Goal: Transaction & Acquisition: Purchase product/service

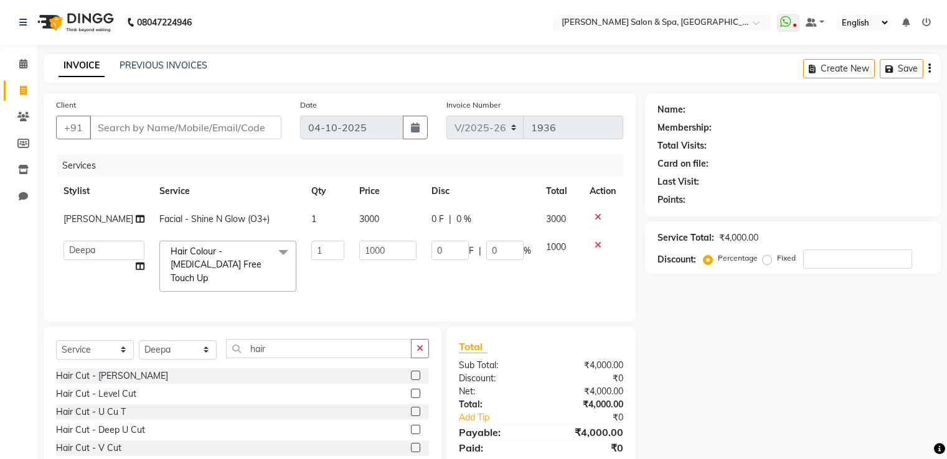
select select "67"
select select "91462"
select select "service"
select select "91462"
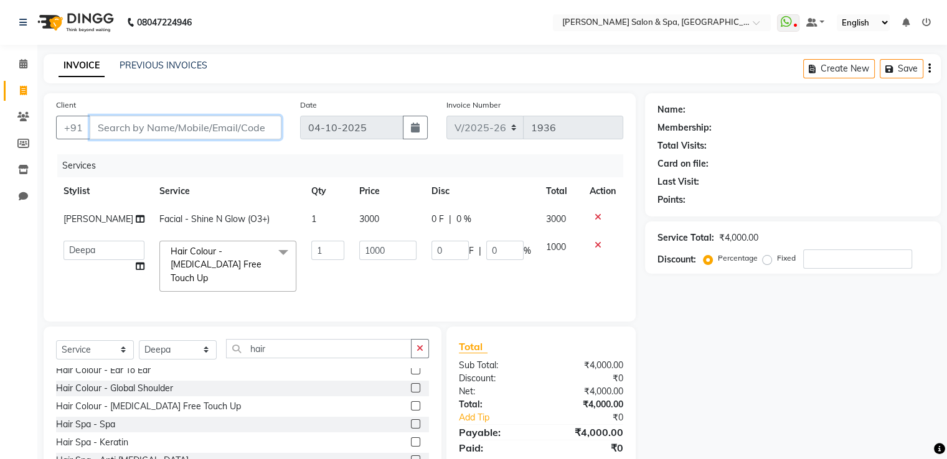
click at [177, 128] on input "Client" at bounding box center [186, 128] width 192 height 24
type input "9"
type input "0"
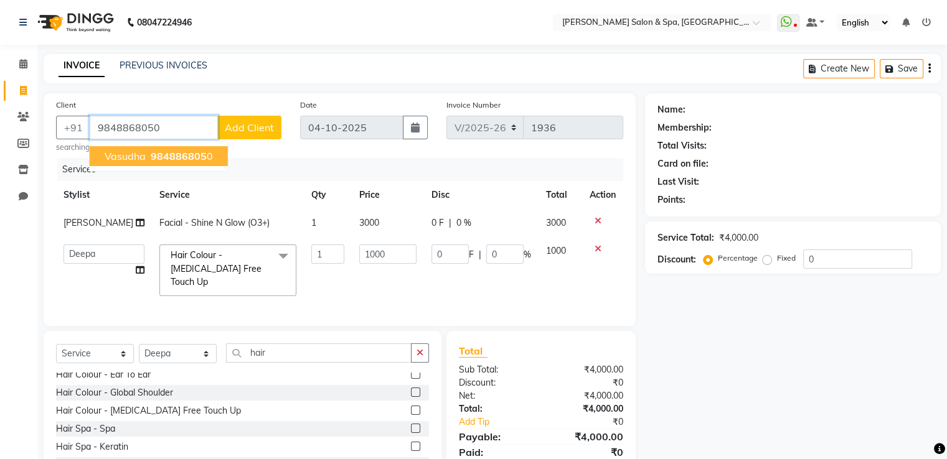
type input "9848868050"
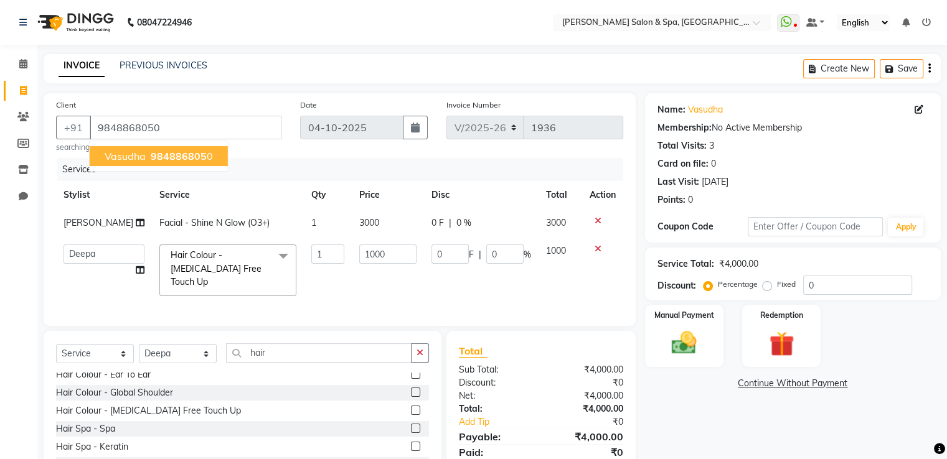
click at [210, 158] on button "[PERSON_NAME] 984886805 0" at bounding box center [159, 156] width 138 height 20
click at [692, 334] on img at bounding box center [684, 344] width 42 height 30
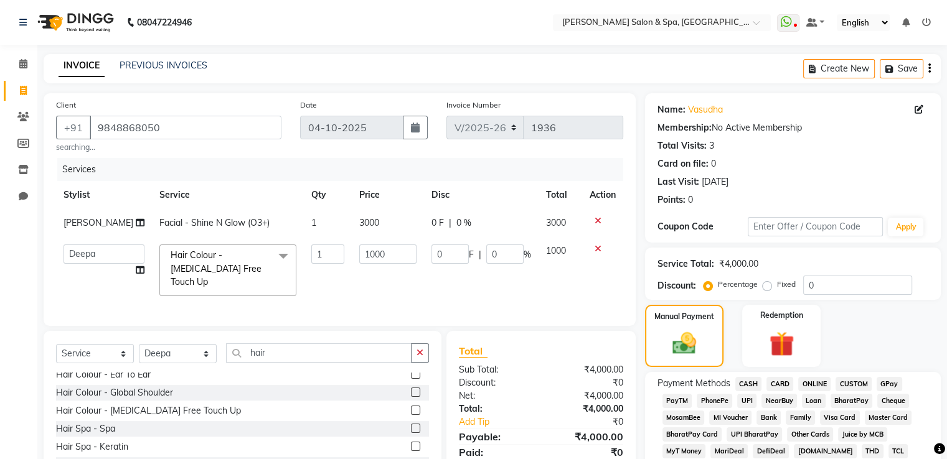
click at [893, 385] on span "GPay" at bounding box center [890, 384] width 26 height 14
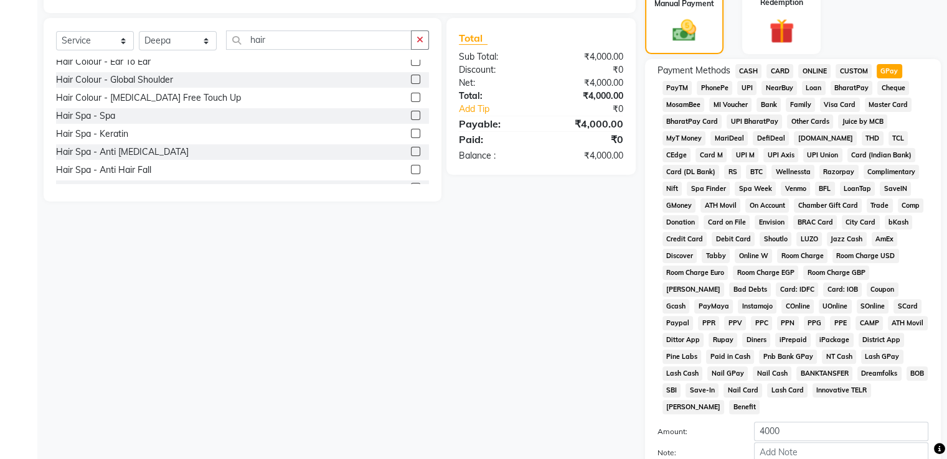
scroll to position [379, 0]
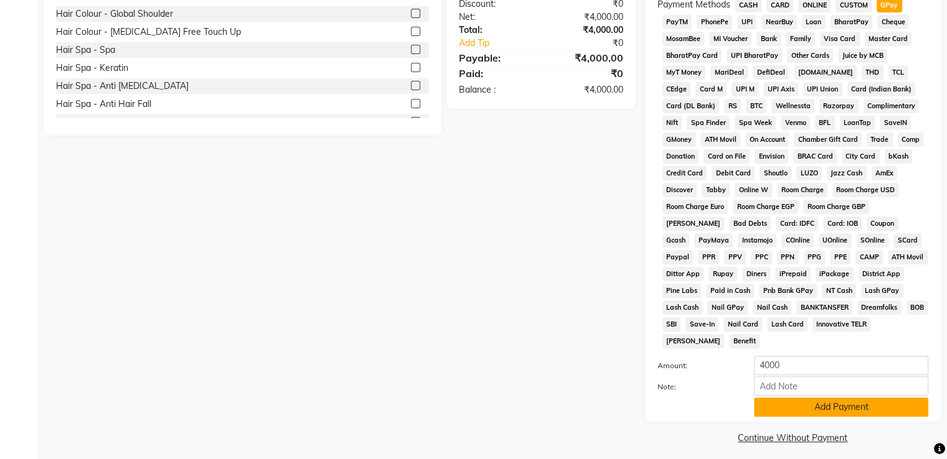
click at [877, 403] on button "Add Payment" at bounding box center [841, 407] width 174 height 19
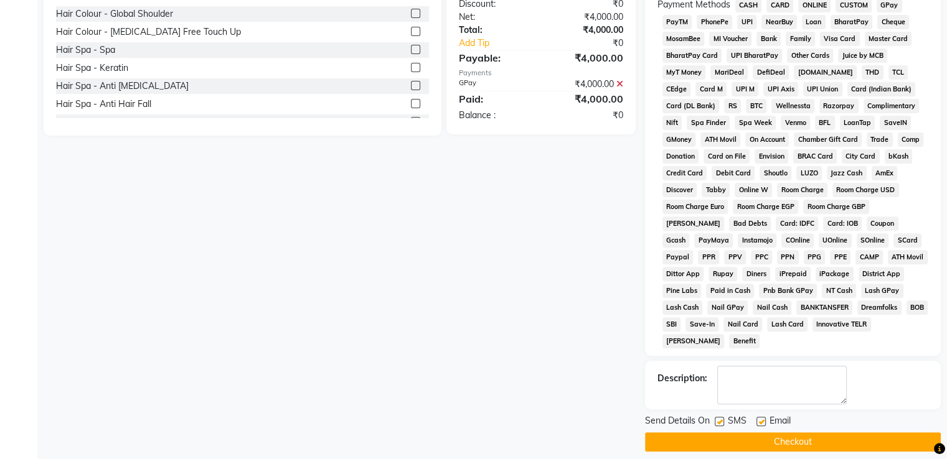
click at [852, 438] on button "Checkout" at bounding box center [793, 442] width 296 height 19
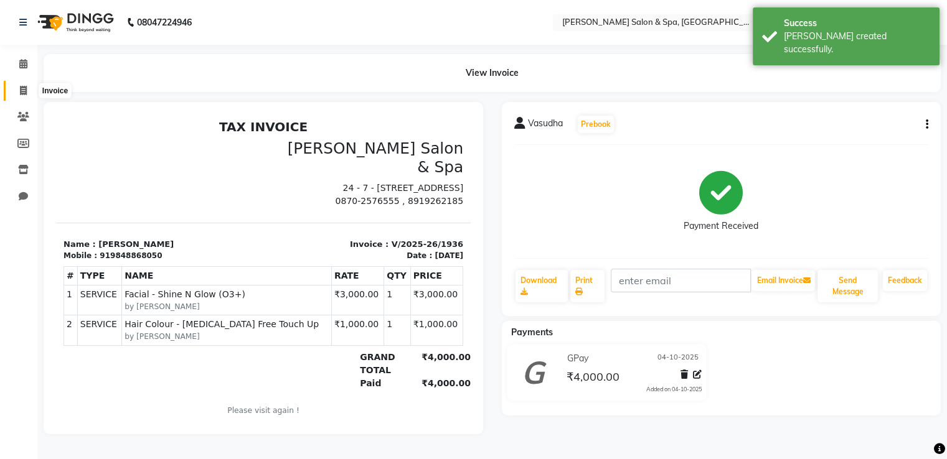
click at [29, 90] on span at bounding box center [23, 91] width 22 height 14
select select "service"
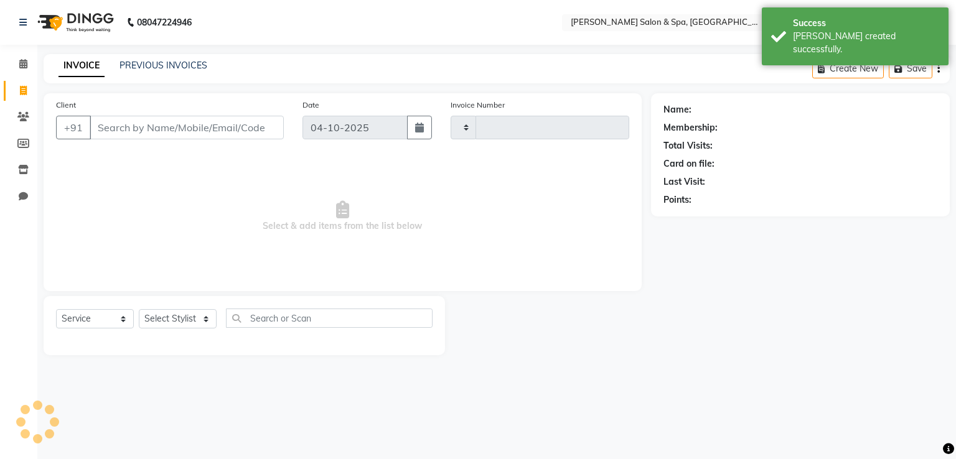
type input "1937"
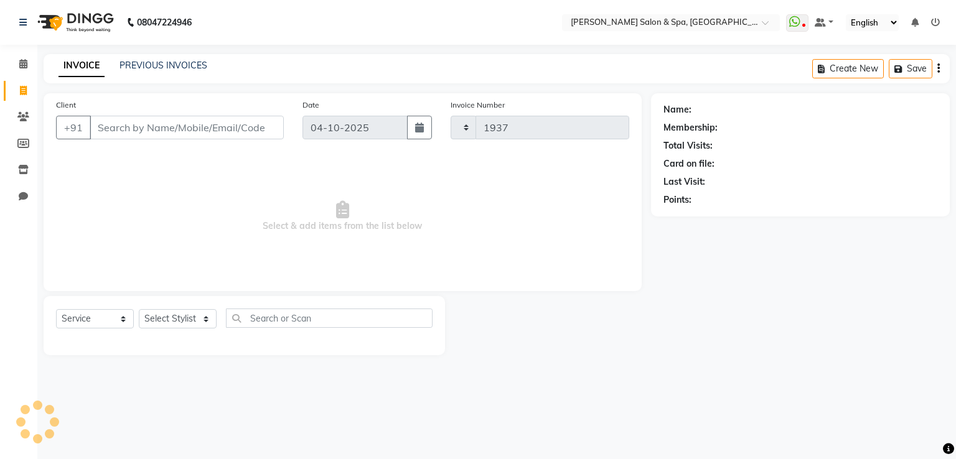
select select "67"
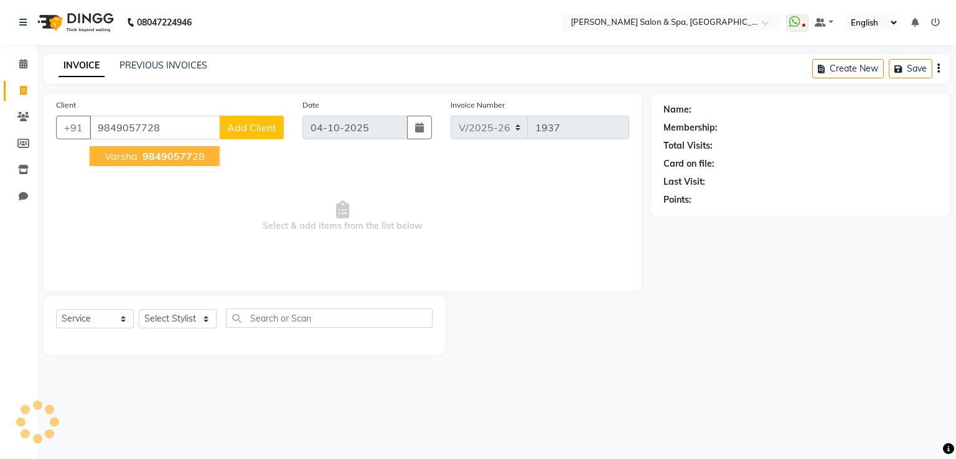
type input "9849057728"
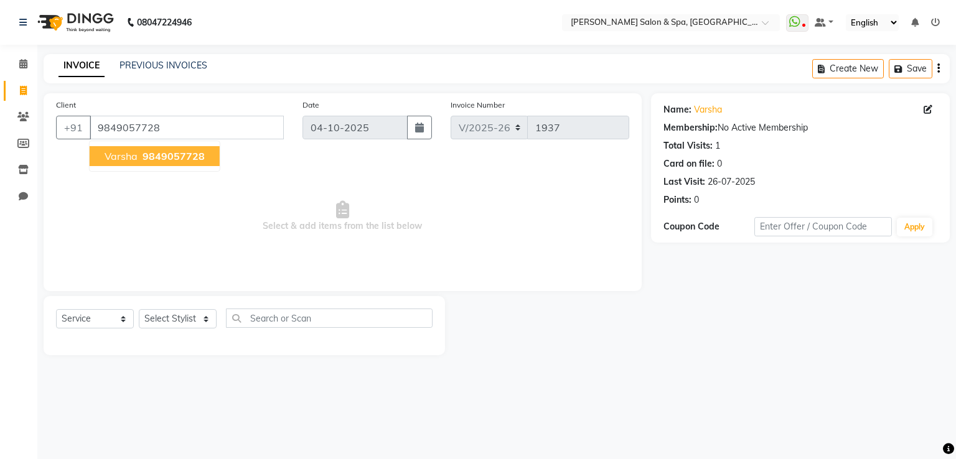
click at [177, 161] on span "9849057728" at bounding box center [174, 156] width 62 height 12
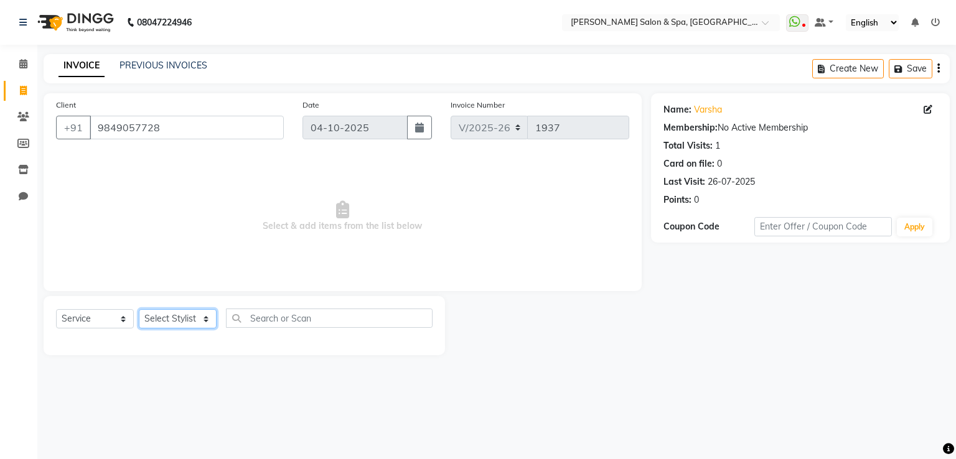
click at [177, 321] on select "Select Stylist Asma Deepa Receptionist [PERSON_NAME]" at bounding box center [178, 318] width 78 height 19
select select "2497"
click at [139, 310] on select "Select Stylist Asma Deepa Receptionist [PERSON_NAME]" at bounding box center [178, 318] width 78 height 19
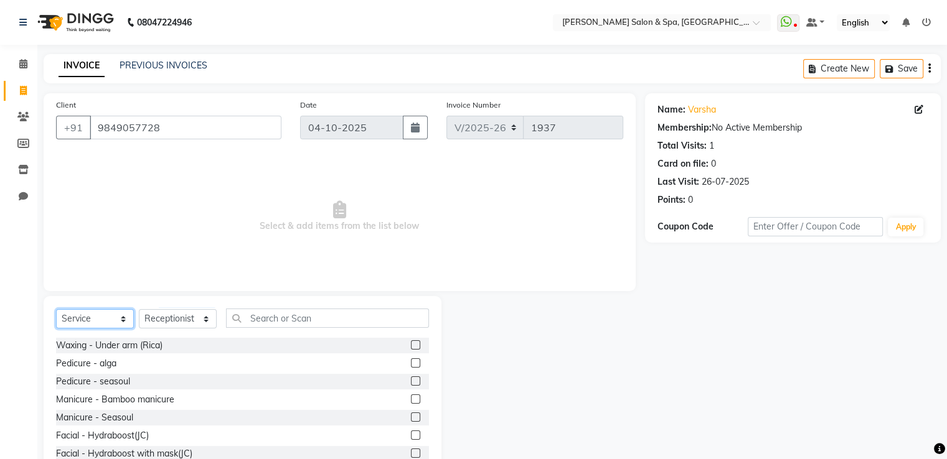
click at [92, 320] on select "Select Service Product Membership Package Voucher Prepaid Gift Card" at bounding box center [95, 318] width 78 height 19
select select "product"
click at [56, 310] on select "Select Service Product Membership Package Voucher Prepaid Gift Card" at bounding box center [95, 318] width 78 height 19
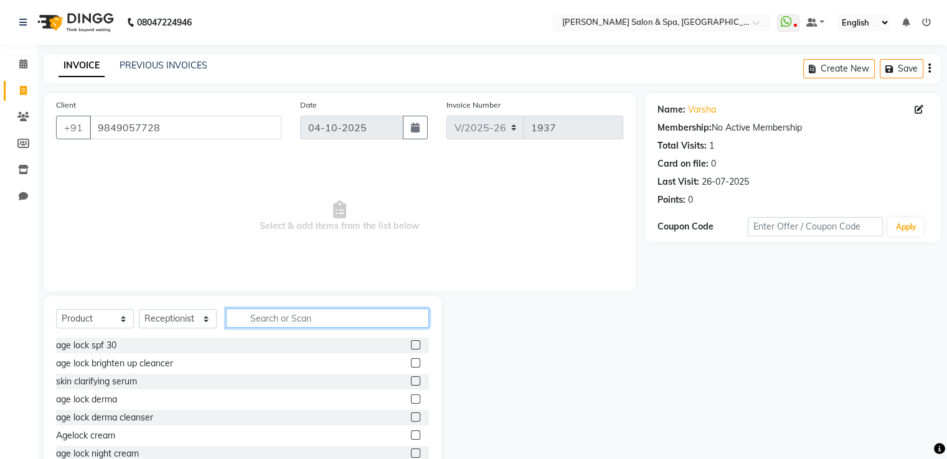
click at [273, 318] on input "text" at bounding box center [327, 318] width 203 height 19
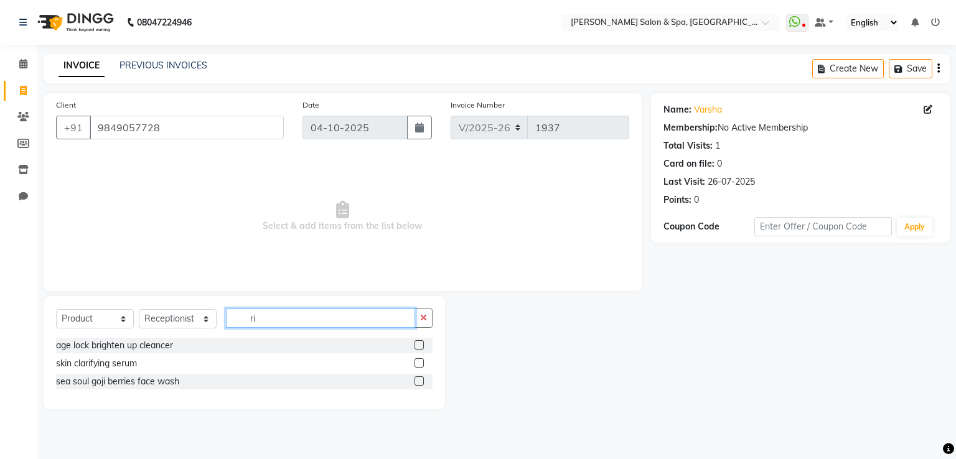
type input "r"
type input "bla"
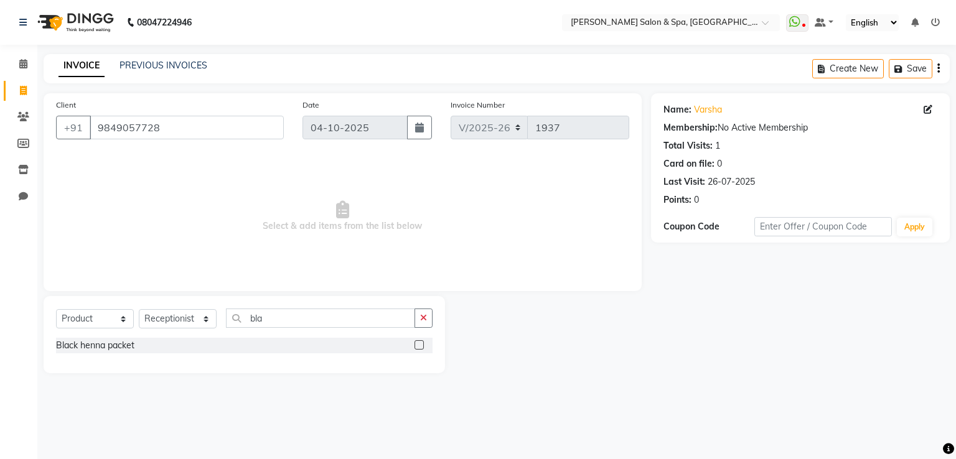
click at [420, 346] on label at bounding box center [419, 345] width 9 height 9
click at [420, 346] on input "checkbox" at bounding box center [419, 346] width 8 height 8
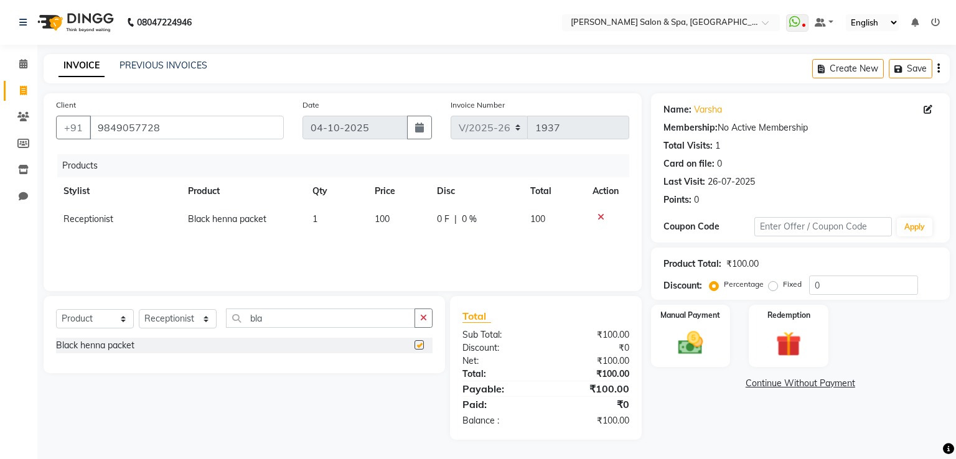
checkbox input "false"
click at [324, 227] on td "1" at bounding box center [336, 219] width 62 height 28
select select "2497"
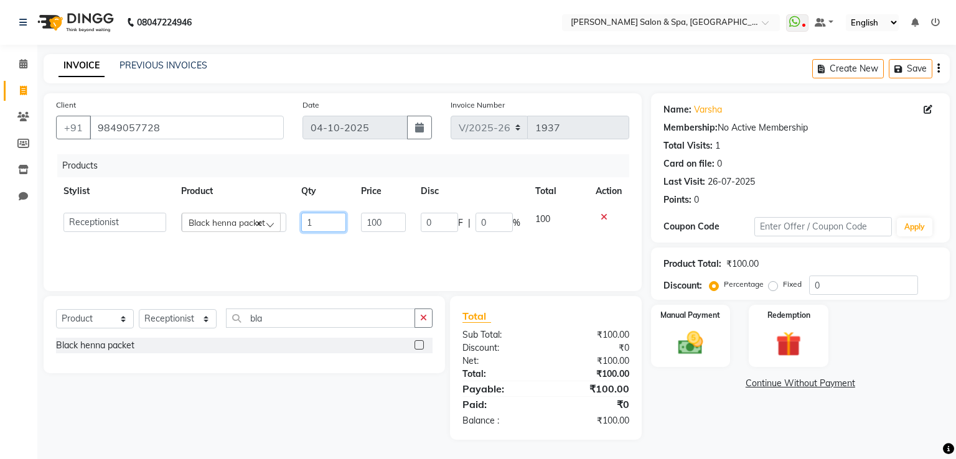
click at [327, 227] on input "1" at bounding box center [323, 222] width 45 height 19
type input "2"
click at [336, 245] on div "Products Stylist Product Qty Price Disc Total Action Receptionist Black henna p…" at bounding box center [342, 216] width 573 height 125
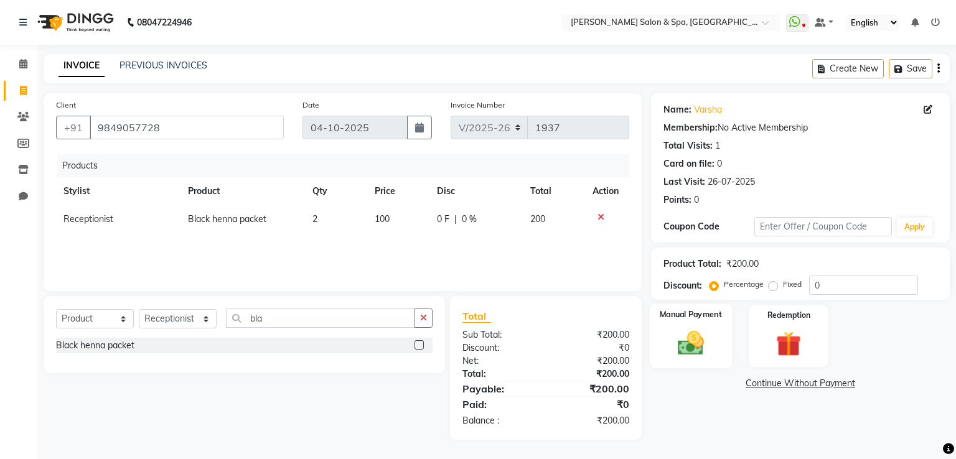
click at [684, 341] on img at bounding box center [690, 344] width 42 height 30
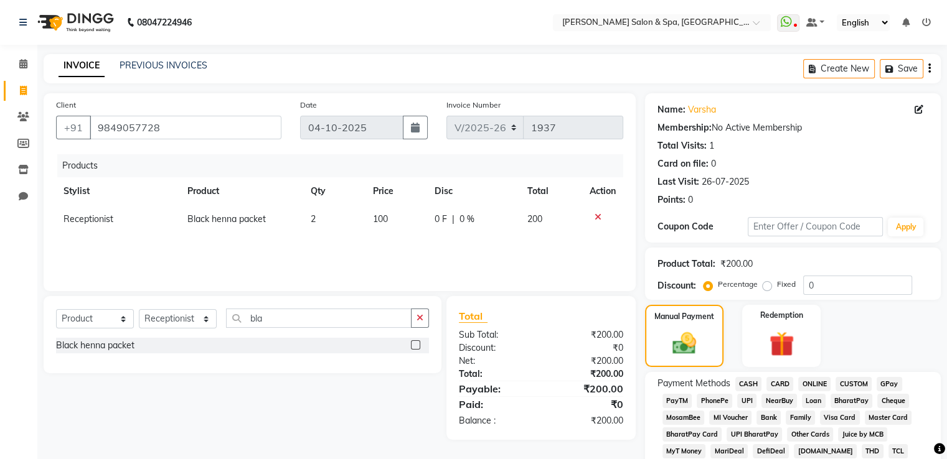
click at [895, 383] on span "GPay" at bounding box center [890, 384] width 26 height 14
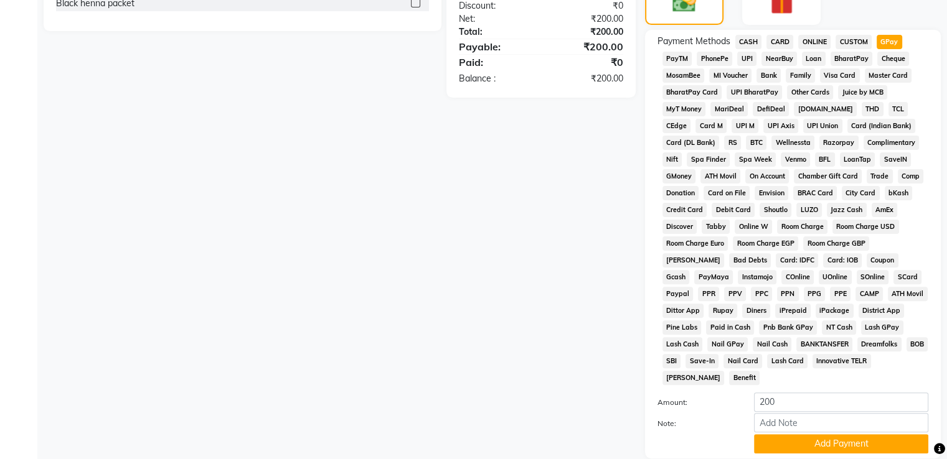
scroll to position [379, 0]
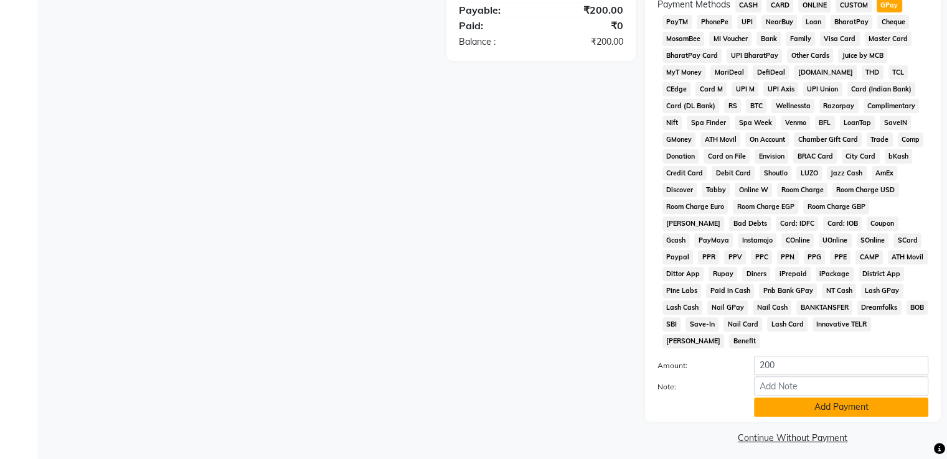
click at [870, 407] on button "Add Payment" at bounding box center [841, 407] width 174 height 19
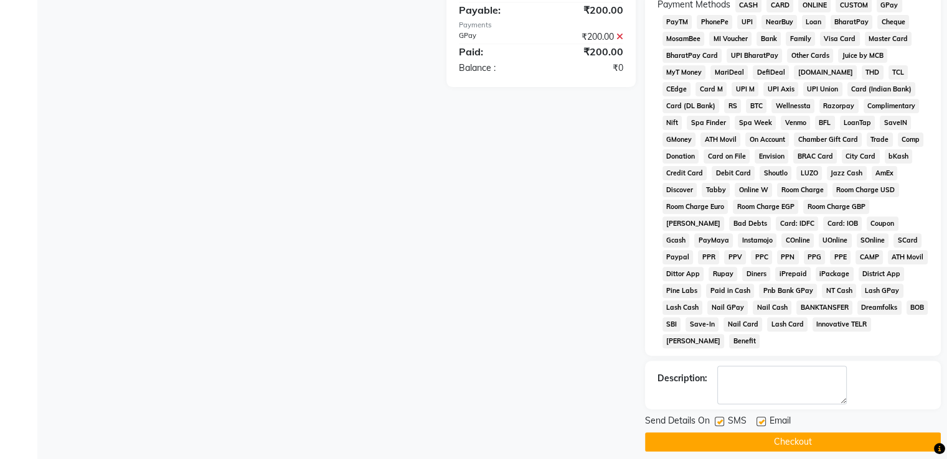
click at [849, 436] on button "Checkout" at bounding box center [793, 442] width 296 height 19
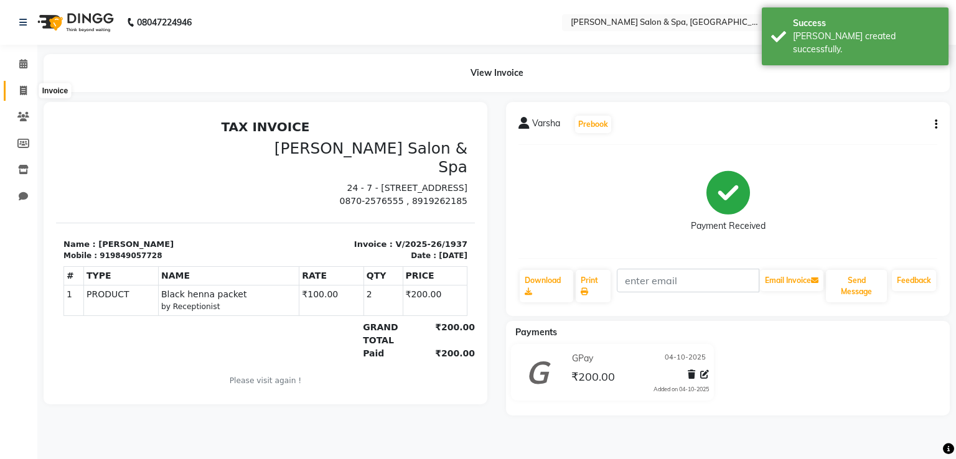
click at [18, 93] on span at bounding box center [23, 91] width 22 height 14
select select "service"
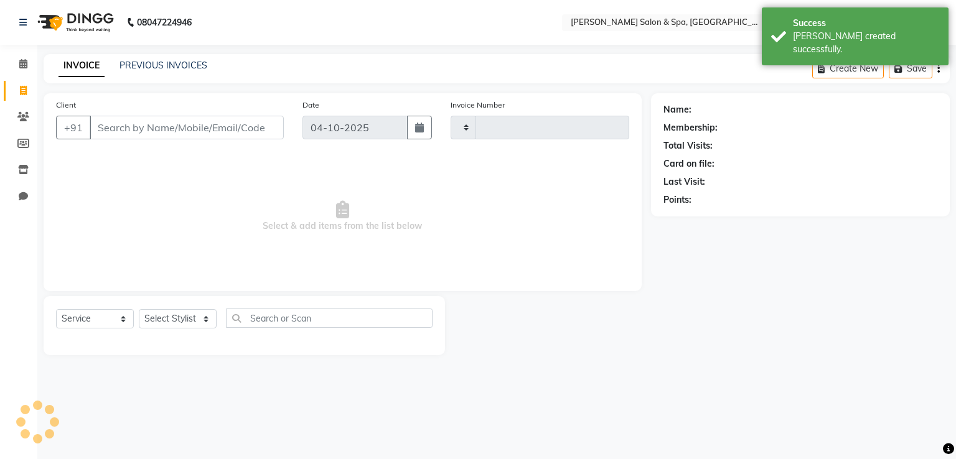
type input "1938"
select select "67"
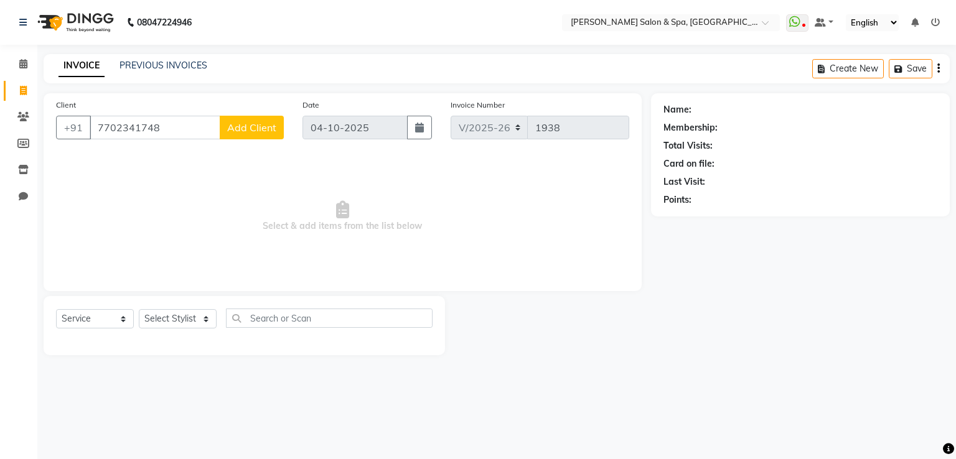
type input "7702341748"
click at [254, 123] on span "Add Client" at bounding box center [251, 127] width 49 height 12
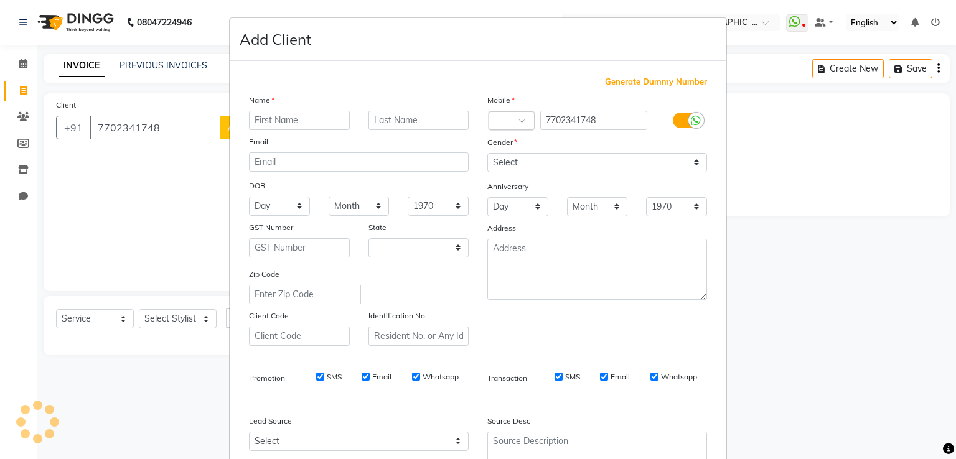
select select "36"
type input "[DEMOGRAPHIC_DATA]"
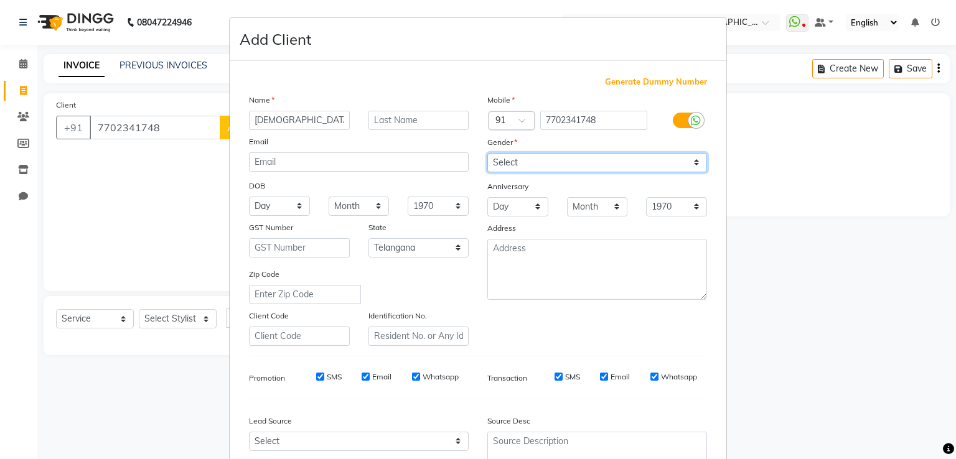
click at [501, 161] on select "Select [DEMOGRAPHIC_DATA] [DEMOGRAPHIC_DATA] Other Prefer Not To Say" at bounding box center [598, 162] width 220 height 19
select select "[DEMOGRAPHIC_DATA]"
click at [488, 154] on select "Select [DEMOGRAPHIC_DATA] [DEMOGRAPHIC_DATA] Other Prefer Not To Say" at bounding box center [598, 162] width 220 height 19
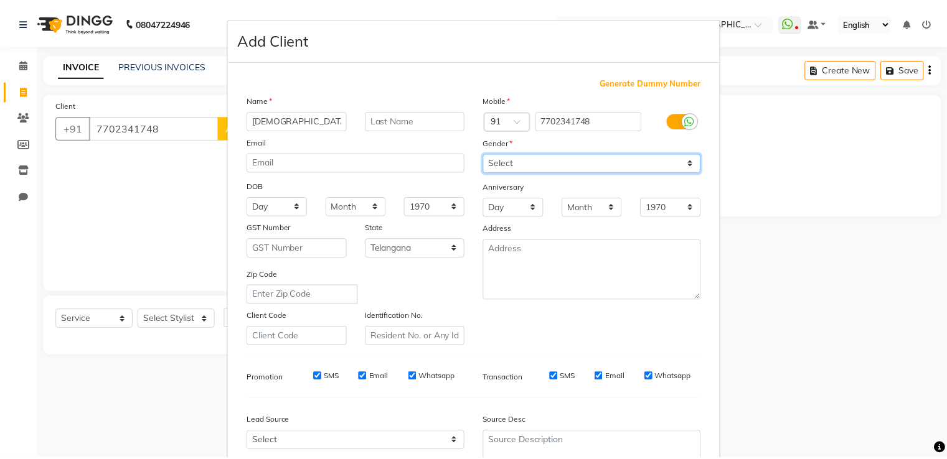
scroll to position [121, 0]
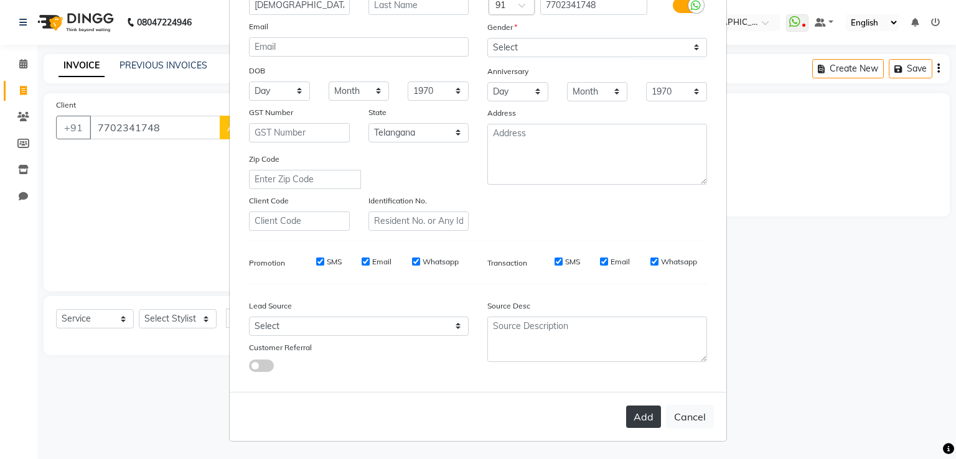
click at [642, 420] on button "Add" at bounding box center [643, 417] width 35 height 22
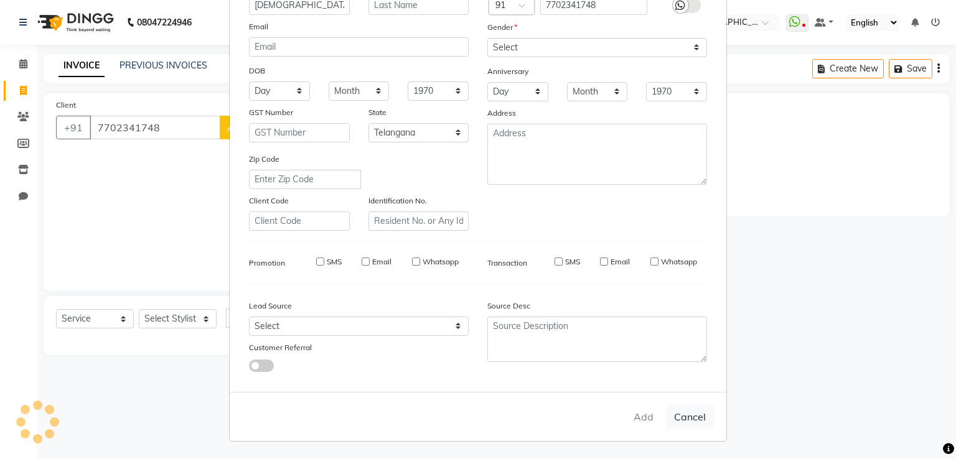
select select
select select "null"
select select
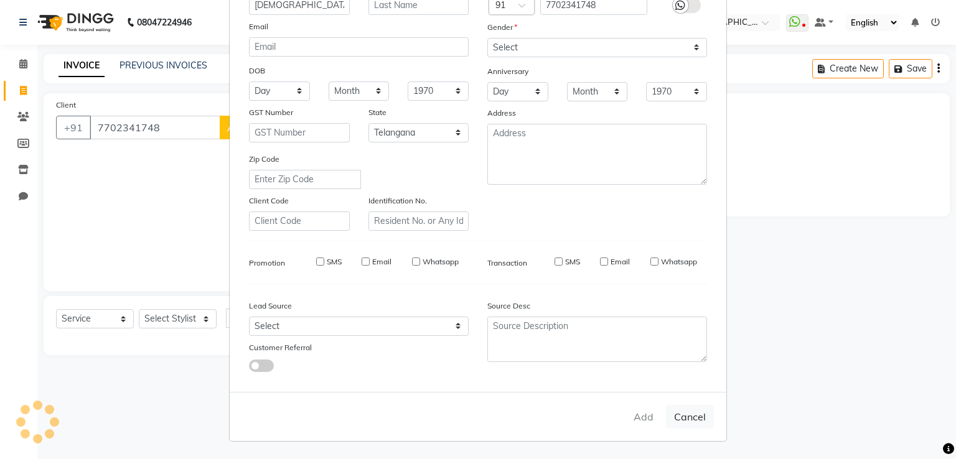
select select
checkbox input "false"
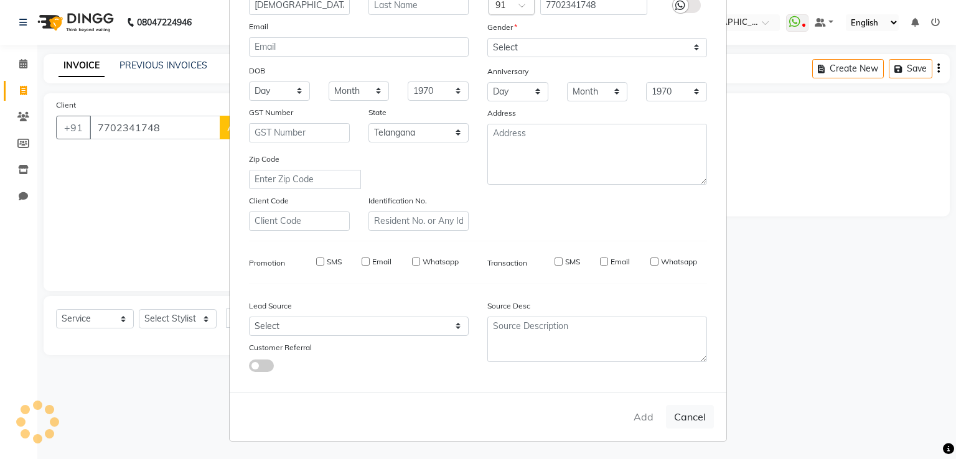
checkbox input "false"
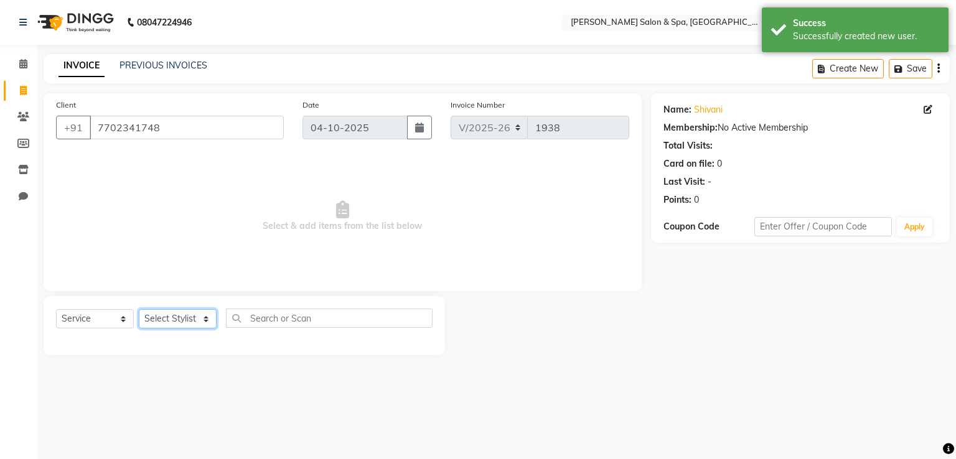
click at [189, 318] on select "Select Stylist Asma Deepa Receptionist [PERSON_NAME]" at bounding box center [178, 318] width 78 height 19
select select "36854"
click at [139, 310] on select "Select Stylist Asma Deepa Receptionist [PERSON_NAME]" at bounding box center [178, 318] width 78 height 19
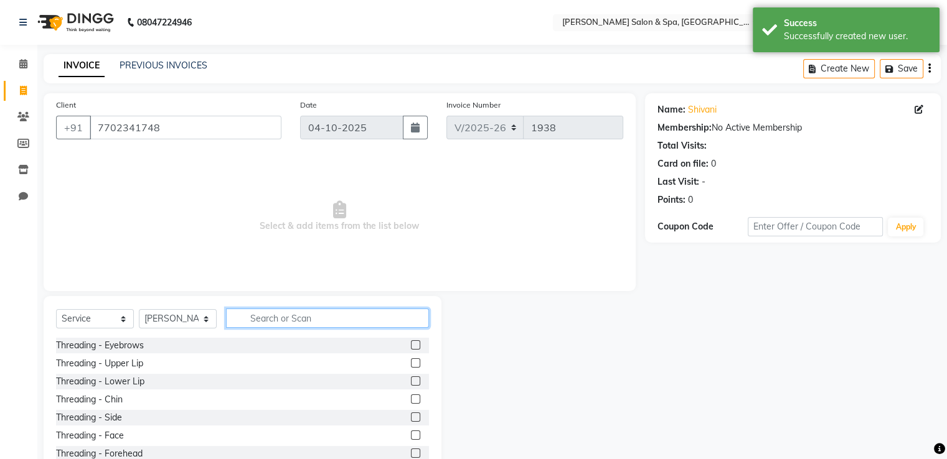
click at [341, 322] on input "text" at bounding box center [327, 318] width 203 height 19
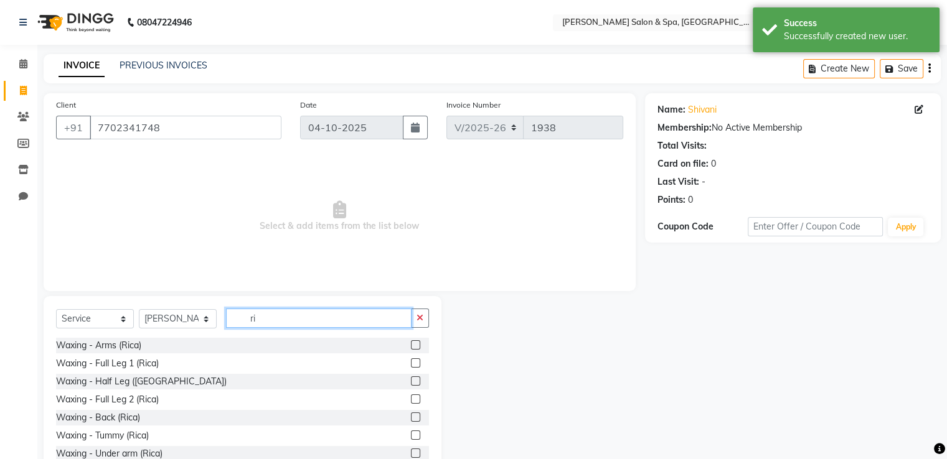
type input "ri"
click at [411, 347] on label at bounding box center [415, 345] width 9 height 9
click at [411, 347] on input "checkbox" at bounding box center [415, 346] width 8 height 8
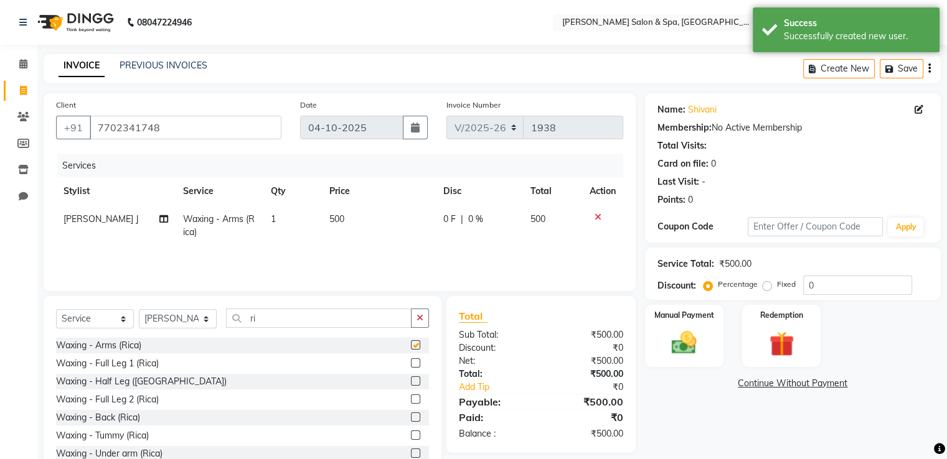
checkbox input "false"
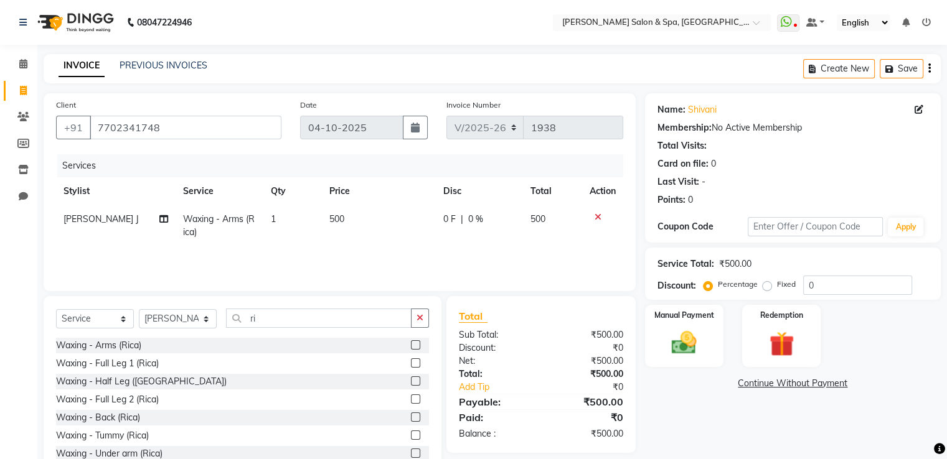
click at [411, 454] on label at bounding box center [415, 453] width 9 height 9
click at [411, 454] on input "checkbox" at bounding box center [415, 454] width 8 height 8
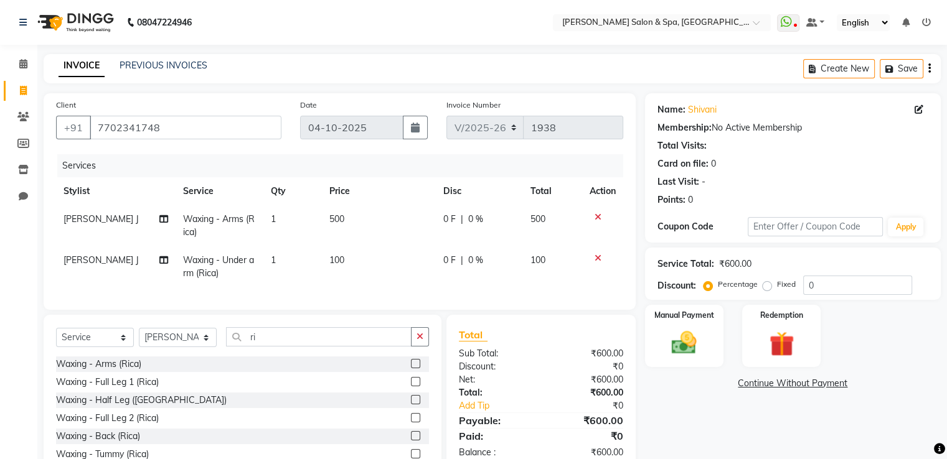
checkbox input "false"
click at [167, 346] on select "Select Stylist Asma Deepa Receptionist [PERSON_NAME]" at bounding box center [178, 337] width 78 height 19
select select "2479"
click at [139, 339] on select "Select Stylist Asma Deepa Receptionist [PERSON_NAME]" at bounding box center [178, 337] width 78 height 19
click at [411, 369] on label at bounding box center [415, 363] width 9 height 9
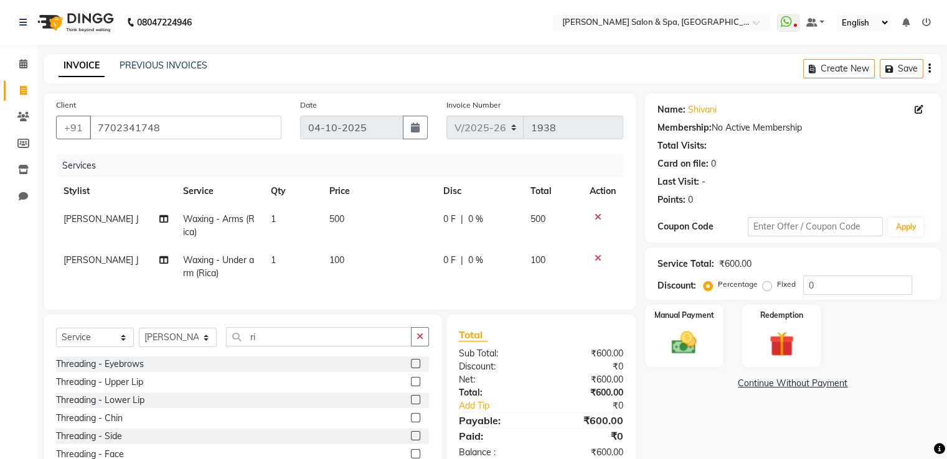
click at [411, 369] on input "checkbox" at bounding box center [415, 364] width 8 height 8
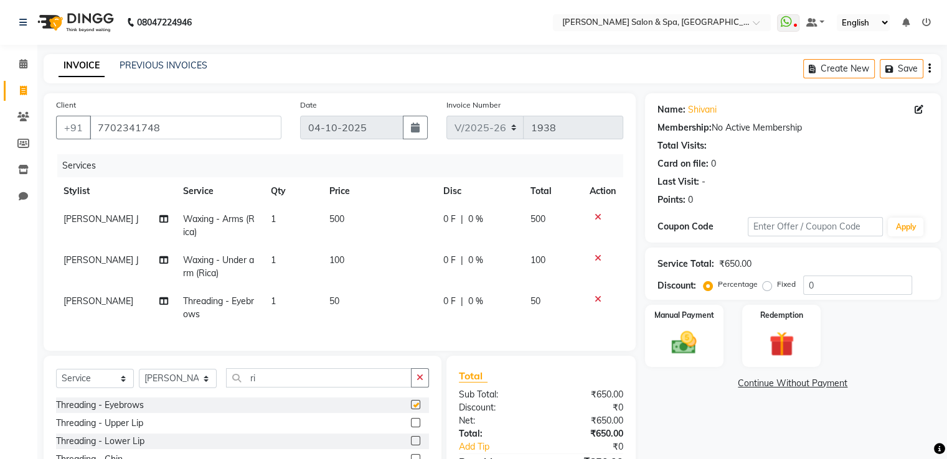
checkbox input "false"
click at [679, 335] on img at bounding box center [684, 344] width 42 height 30
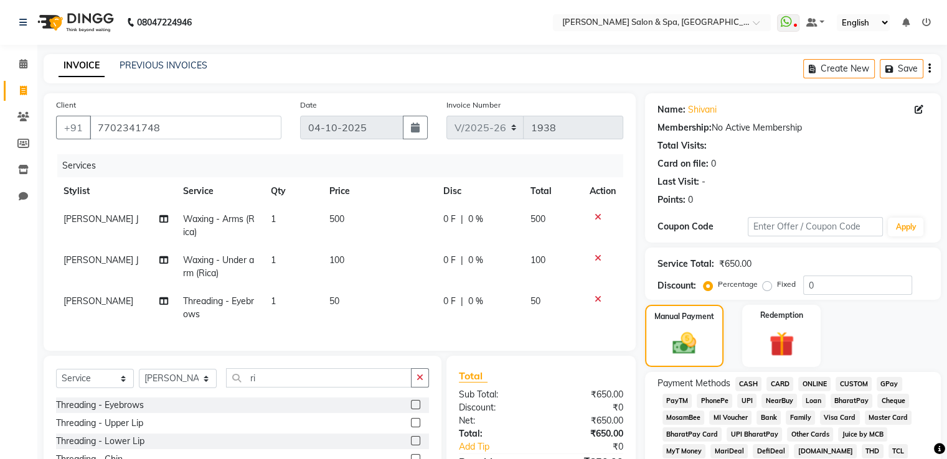
click at [891, 384] on span "GPay" at bounding box center [890, 384] width 26 height 14
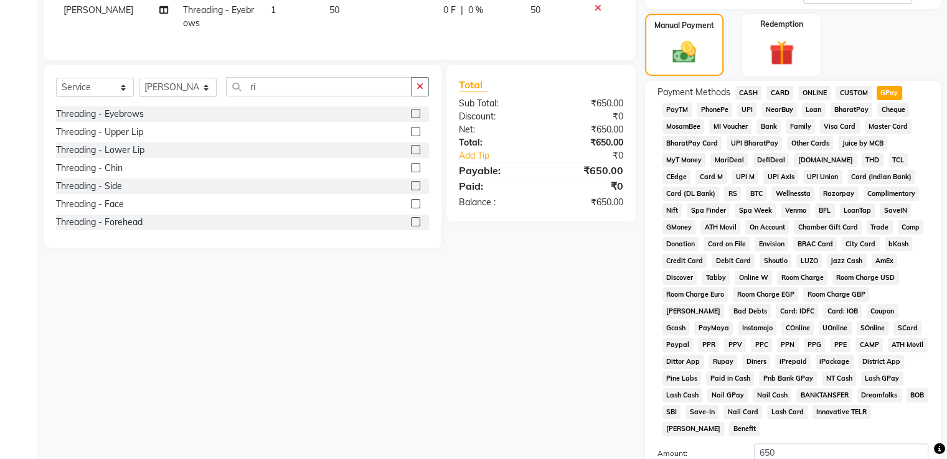
scroll to position [379, 0]
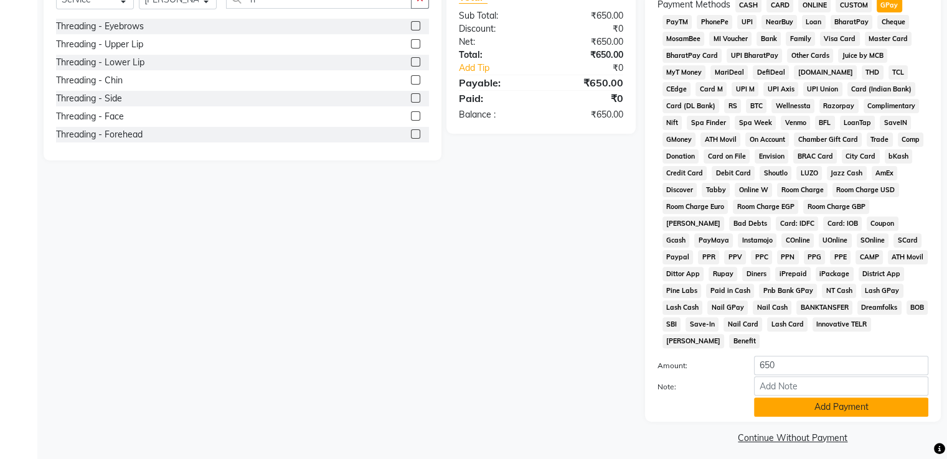
click at [877, 398] on button "Add Payment" at bounding box center [841, 407] width 174 height 19
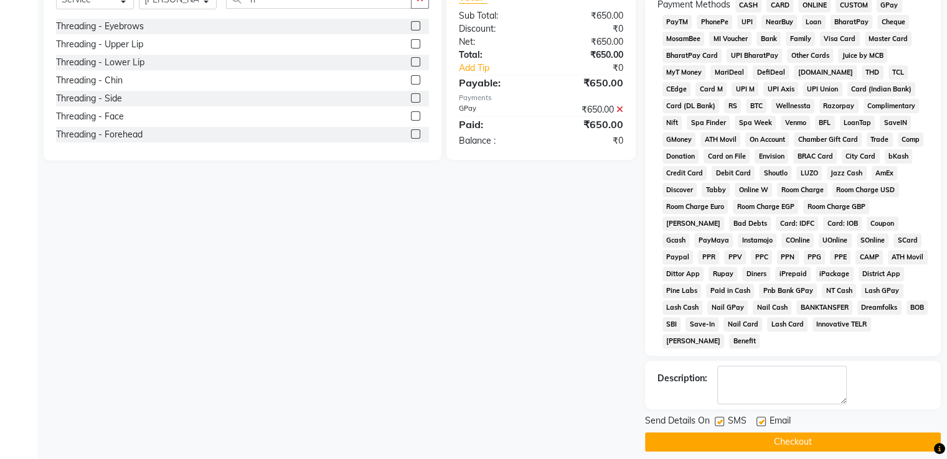
click at [846, 433] on button "Checkout" at bounding box center [793, 442] width 296 height 19
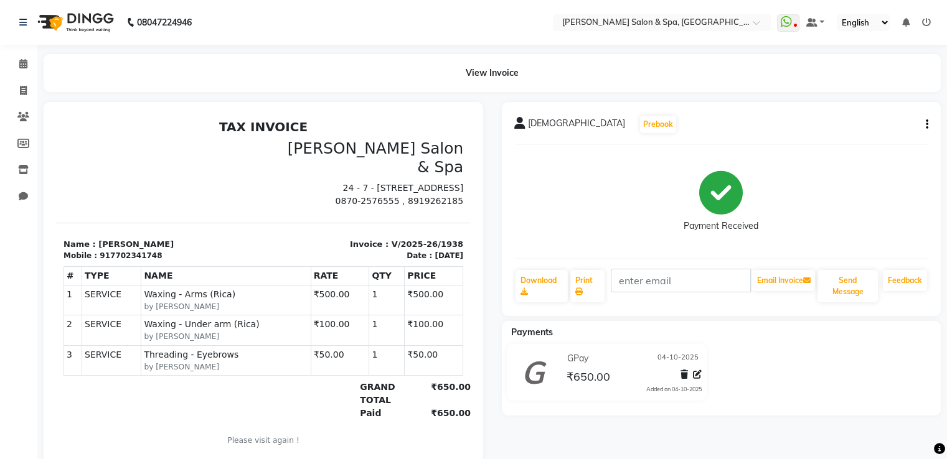
click at [846, 430] on div "[PERSON_NAME] Prebook Payment Received Download Print Email Invoice Send Messag…" at bounding box center [721, 283] width 458 height 363
click at [837, 422] on div "[PERSON_NAME] Prebook Payment Received Download Print Email Invoice Send Messag…" at bounding box center [721, 283] width 458 height 363
click at [27, 95] on span at bounding box center [23, 91] width 22 height 14
select select "service"
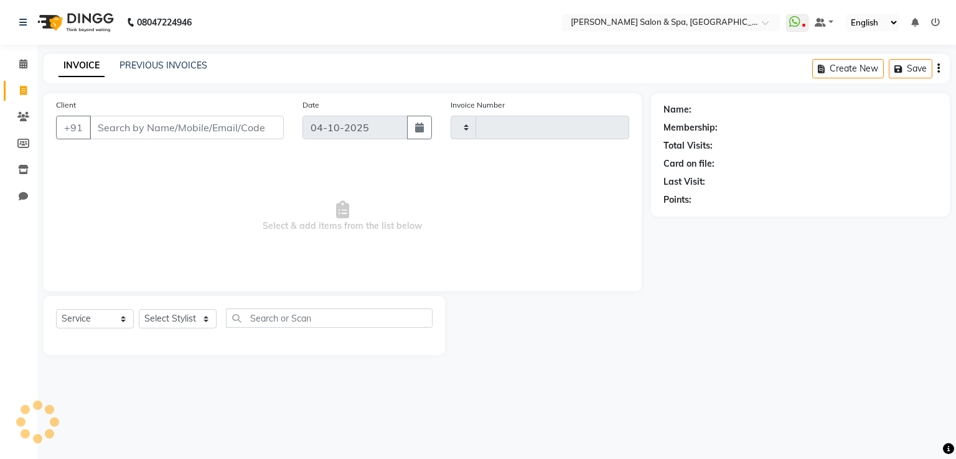
type input "1939"
select select "67"
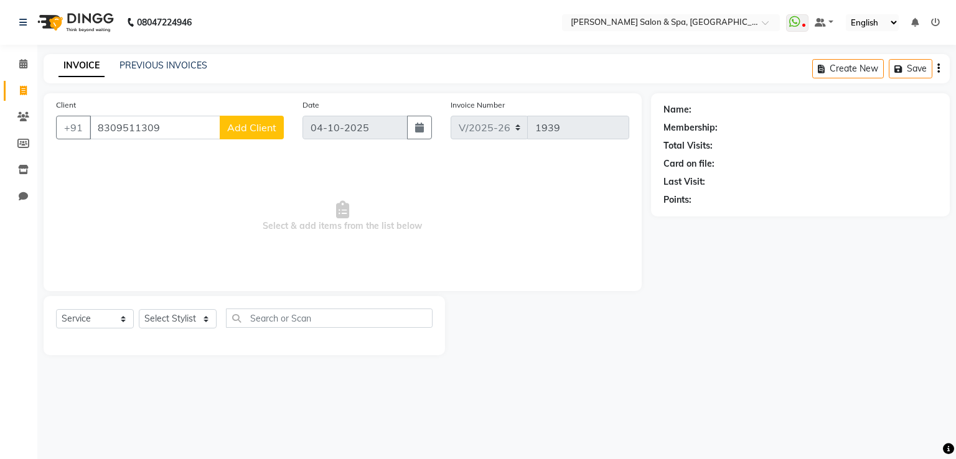
type input "8309511309"
click at [253, 134] on button "Add Client" at bounding box center [252, 128] width 64 height 24
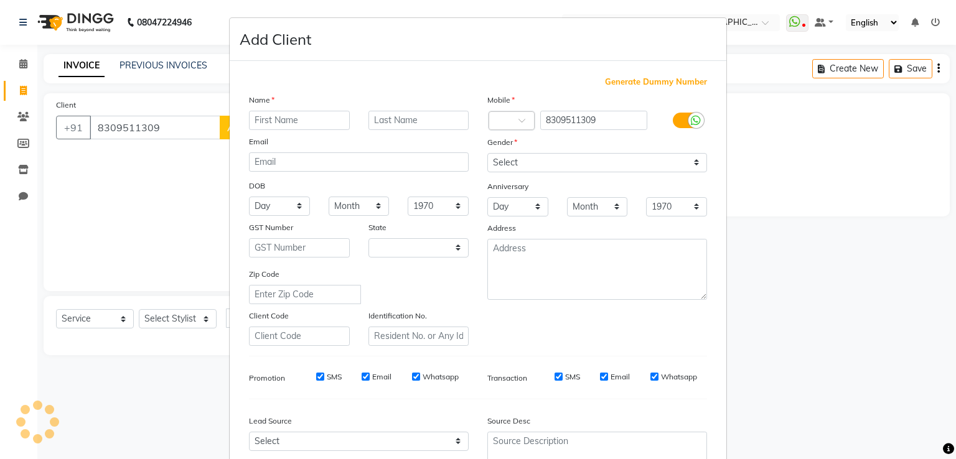
select select "36"
type input "[DEMOGRAPHIC_DATA]"
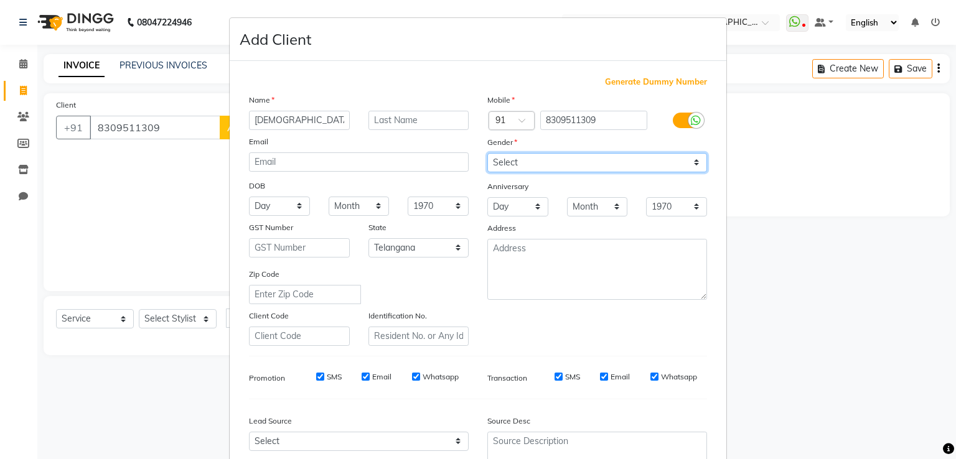
click at [521, 166] on select "Select [DEMOGRAPHIC_DATA] [DEMOGRAPHIC_DATA] Other Prefer Not To Say" at bounding box center [598, 162] width 220 height 19
select select "[DEMOGRAPHIC_DATA]"
click at [488, 154] on select "Select [DEMOGRAPHIC_DATA] [DEMOGRAPHIC_DATA] Other Prefer Not To Say" at bounding box center [598, 162] width 220 height 19
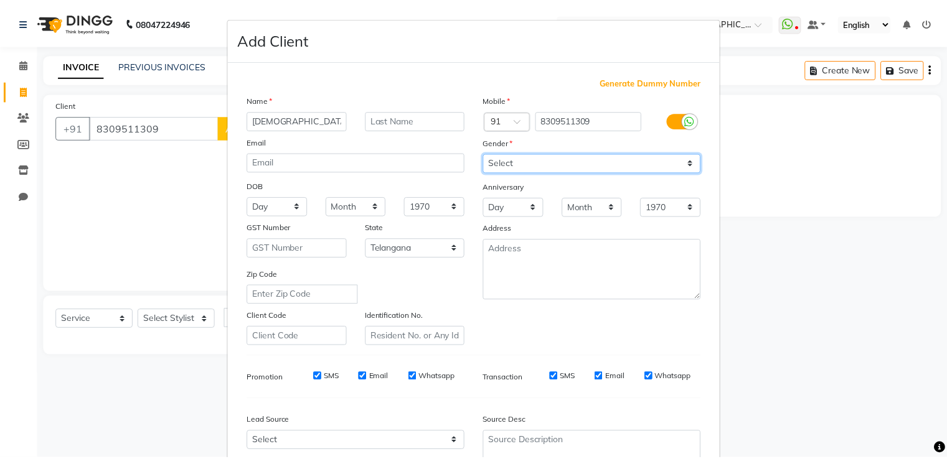
scroll to position [121, 0]
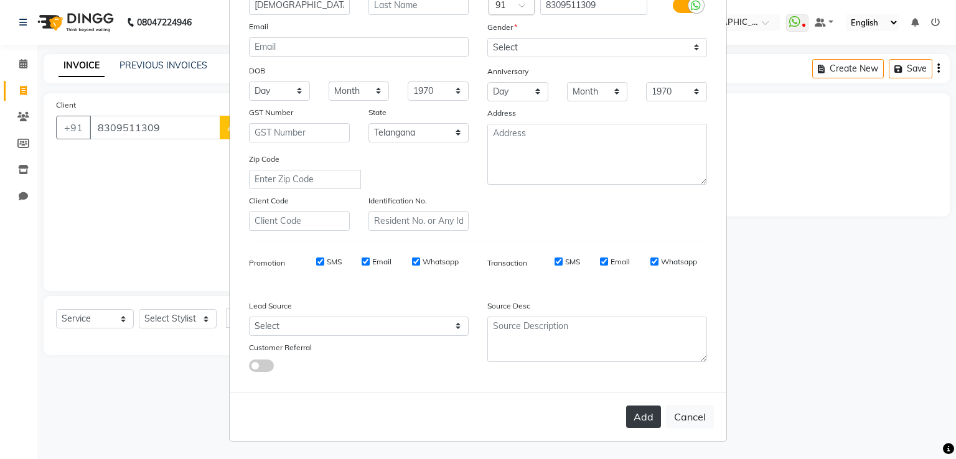
click at [626, 420] on button "Add" at bounding box center [643, 417] width 35 height 22
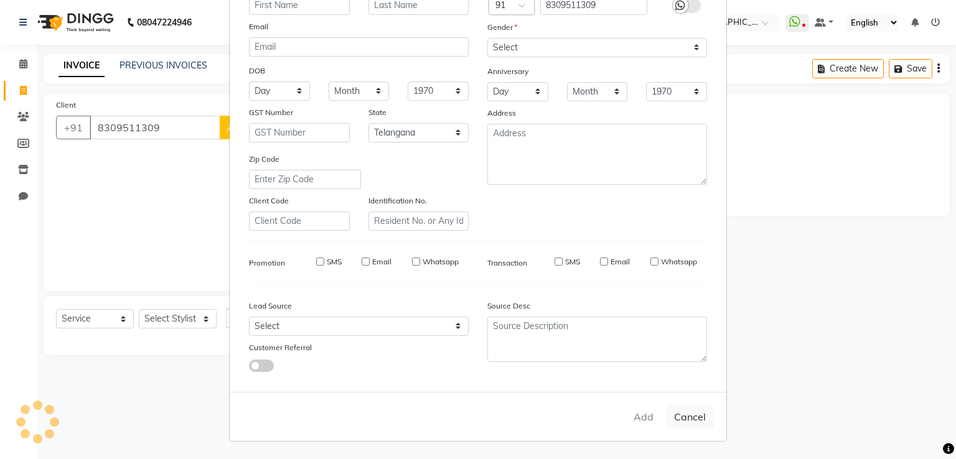
select select
select select "null"
select select
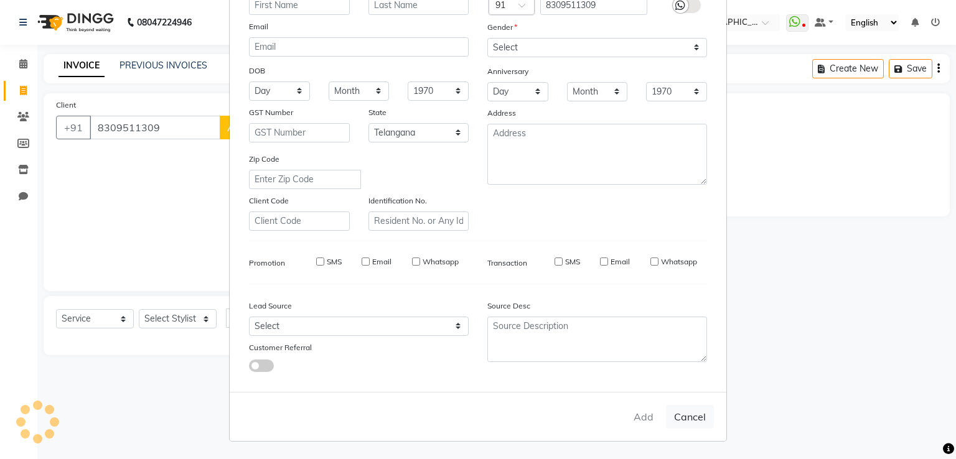
select select
checkbox input "false"
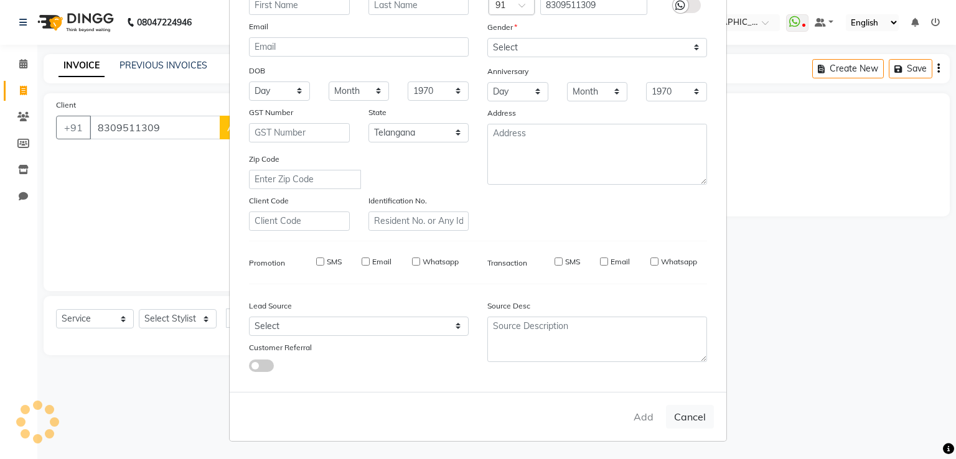
checkbox input "false"
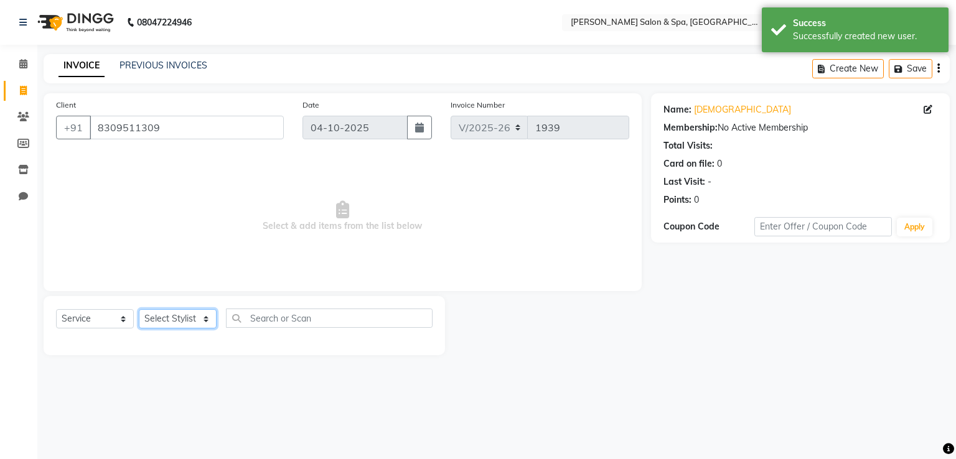
click at [164, 318] on select "Select Stylist Asma Deepa Receptionist [PERSON_NAME]" at bounding box center [178, 318] width 78 height 19
select select "91462"
click at [139, 310] on select "Select Stylist Asma Deepa Receptionist [PERSON_NAME]" at bounding box center [178, 318] width 78 height 19
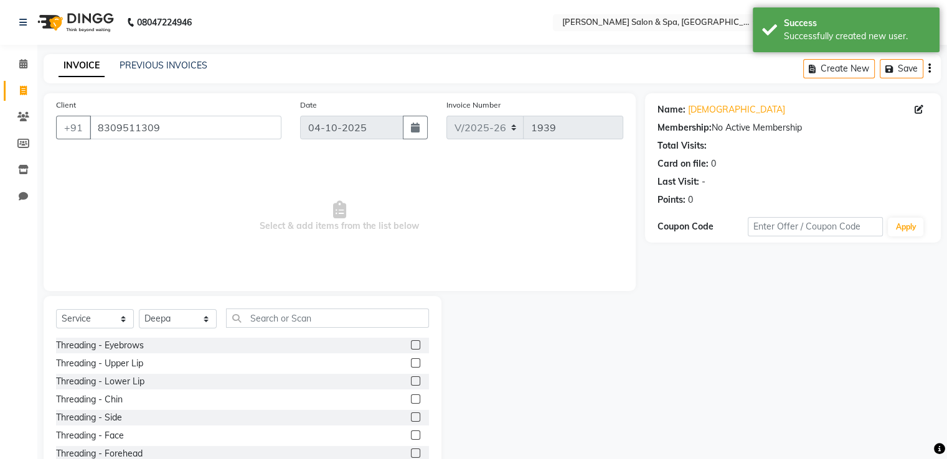
click at [411, 361] on label at bounding box center [415, 363] width 9 height 9
click at [411, 361] on input "checkbox" at bounding box center [415, 364] width 8 height 8
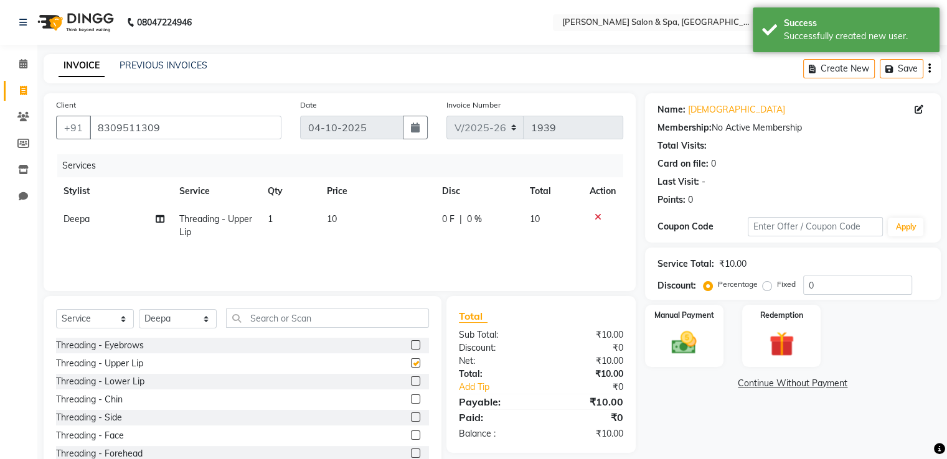
checkbox input "false"
click at [677, 324] on div "Manual Payment" at bounding box center [684, 336] width 82 height 64
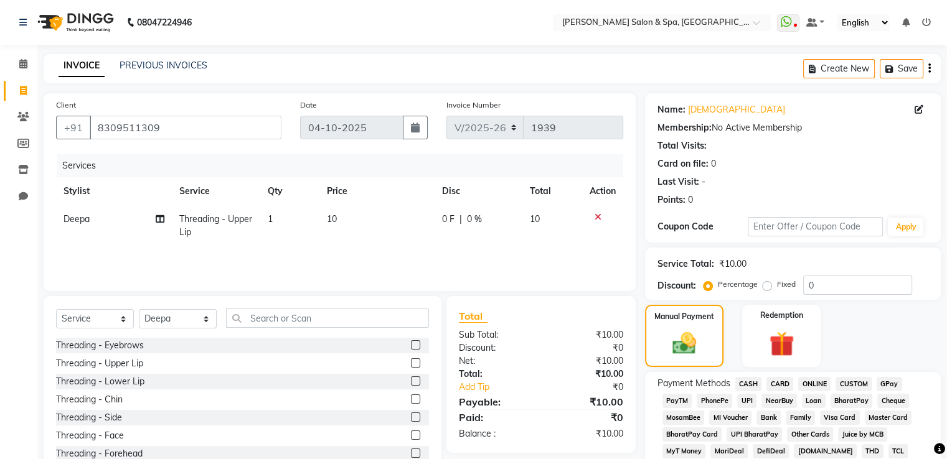
click at [887, 379] on span "GPay" at bounding box center [890, 384] width 26 height 14
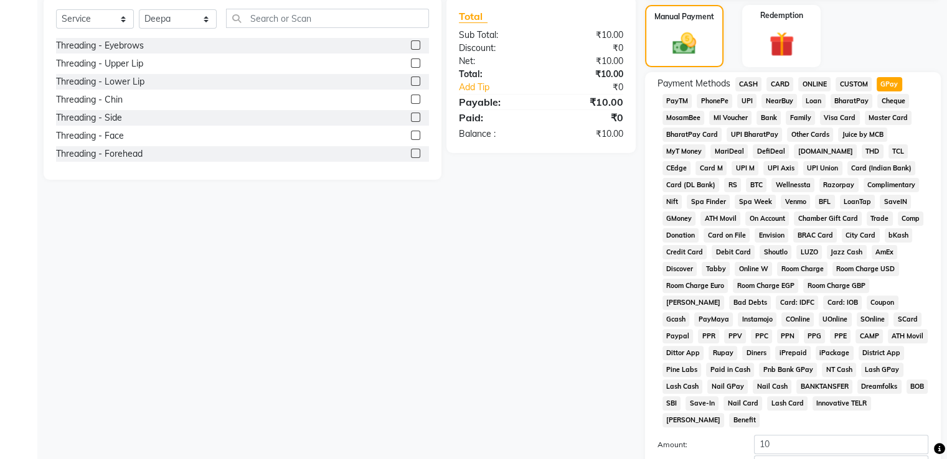
scroll to position [379, 0]
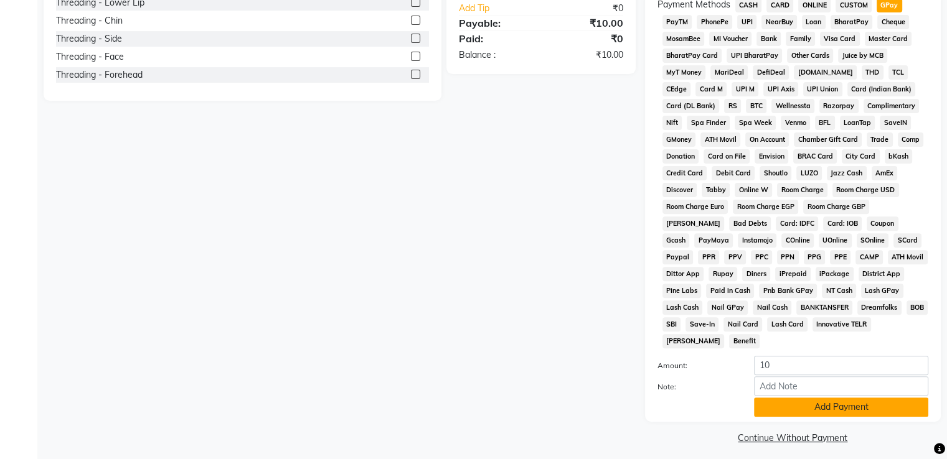
click at [877, 398] on button "Add Payment" at bounding box center [841, 407] width 174 height 19
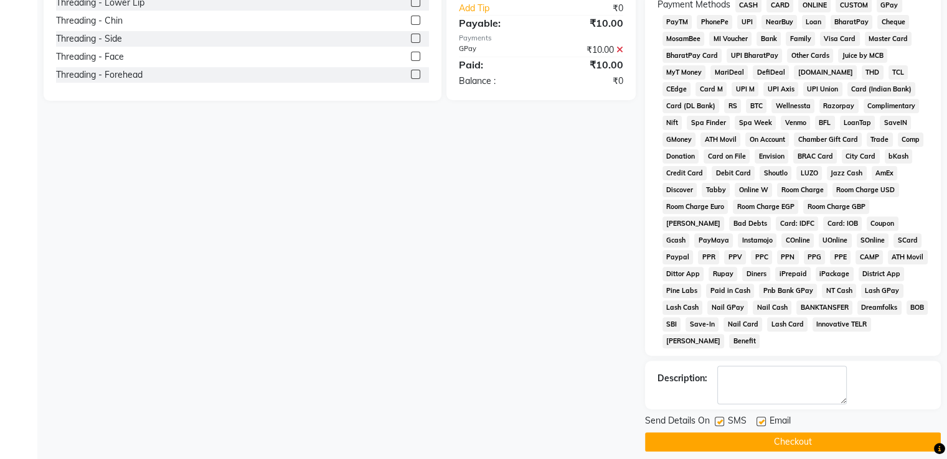
click at [867, 433] on button "Checkout" at bounding box center [793, 442] width 296 height 19
